Goal: Check status: Check status

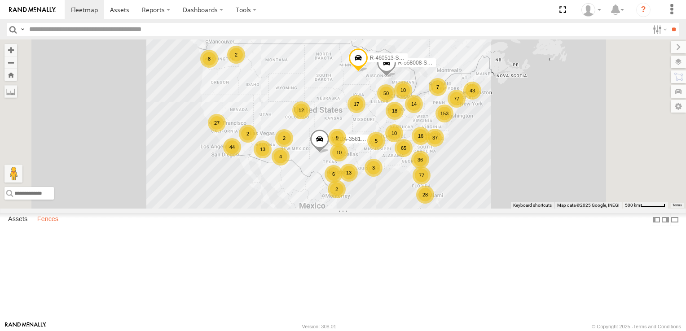
click at [48, 226] on label "Fences" at bounding box center [48, 220] width 30 height 13
click at [0, 0] on div "Paulsboro ILG1-Amazon" at bounding box center [0, 0] width 0 height 0
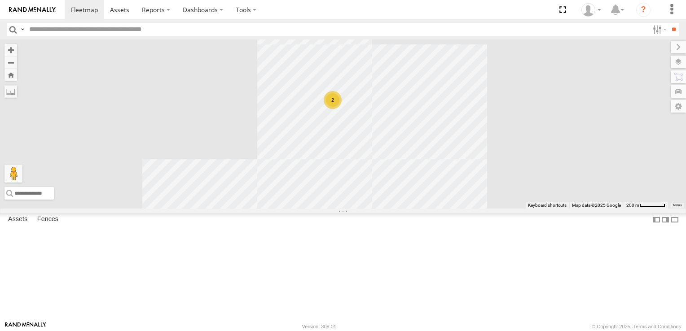
click at [341, 109] on div "2" at bounding box center [333, 100] width 18 height 18
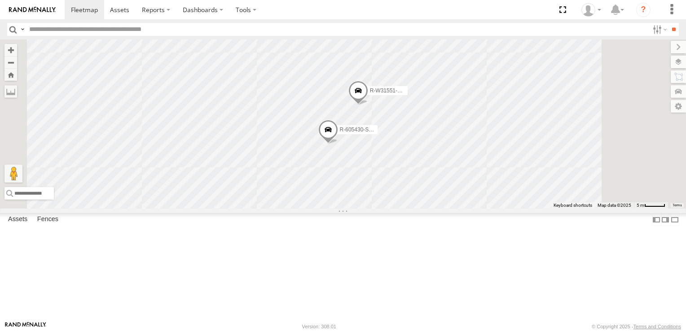
click at [338, 144] on span at bounding box center [328, 131] width 20 height 24
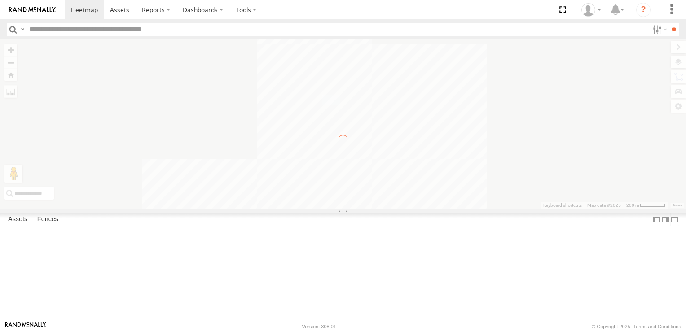
scroll to position [0, 0]
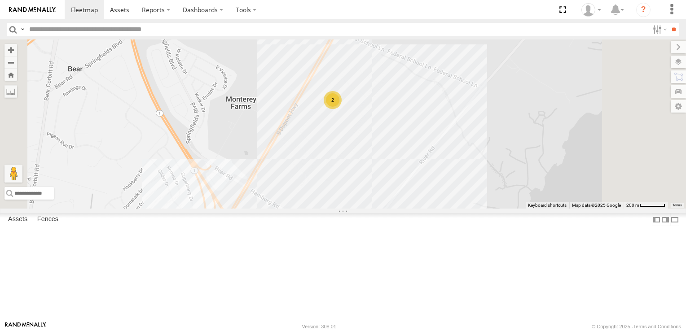
click at [341, 109] on div "2" at bounding box center [333, 100] width 18 height 18
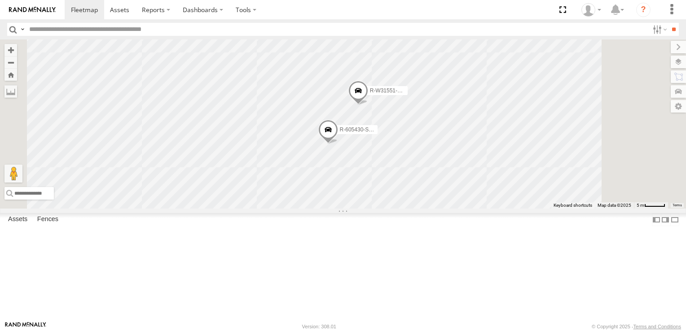
click at [368, 105] on span at bounding box center [358, 92] width 20 height 24
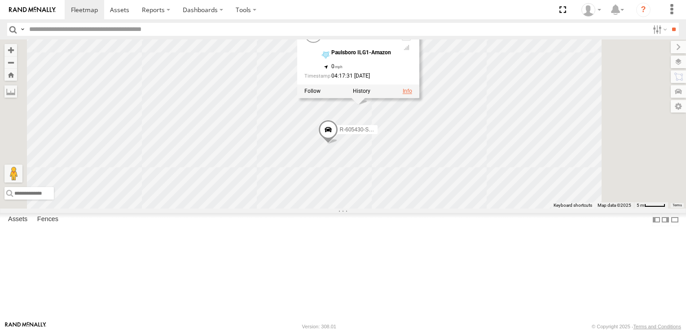
click at [412, 94] on link at bounding box center [407, 91] width 9 height 6
